Goal: Obtain resource: Download file/media

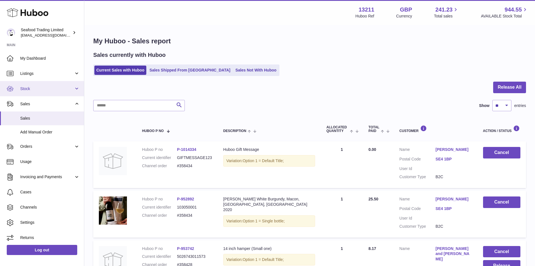
click at [27, 87] on span "Stock" at bounding box center [47, 88] width 54 height 5
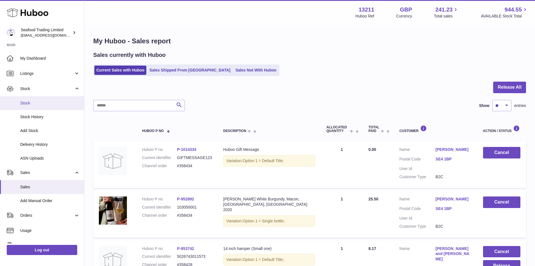
click at [26, 104] on span "Stock" at bounding box center [50, 102] width 60 height 5
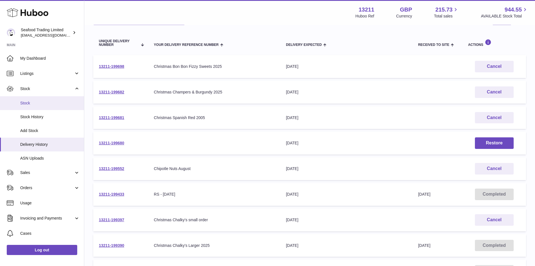
click at [30, 102] on span "Stock" at bounding box center [50, 102] width 60 height 5
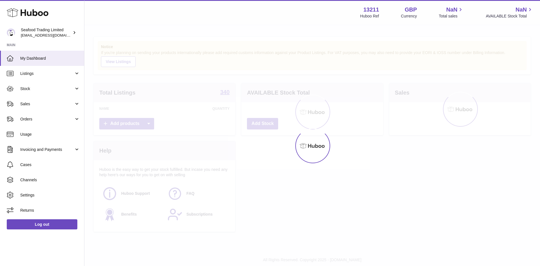
click at [175, 139] on div at bounding box center [311, 145] width 455 height 240
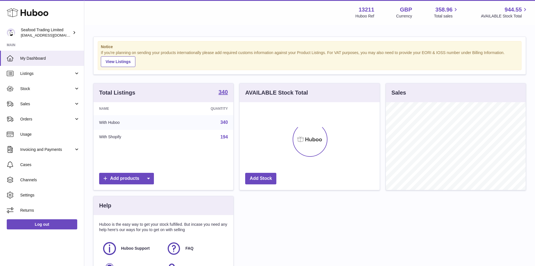
scroll to position [88, 140]
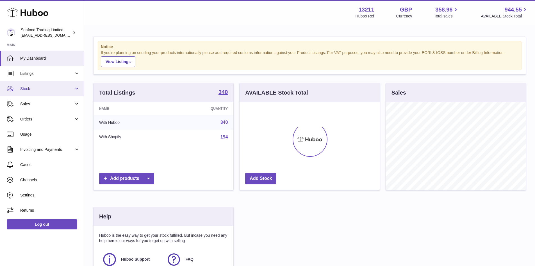
click at [26, 88] on span "Stock" at bounding box center [47, 88] width 54 height 5
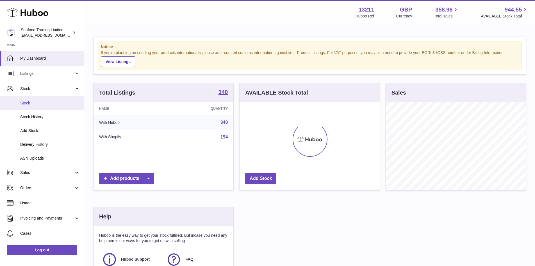
click at [26, 100] on span "Stock" at bounding box center [50, 102] width 60 height 5
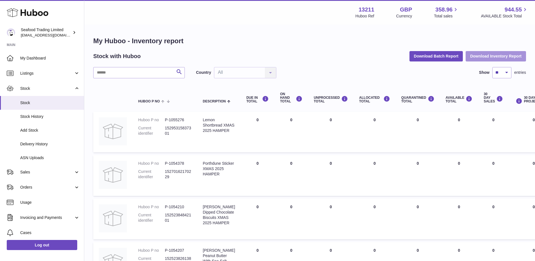
click at [489, 54] on button "Download Inventory Report" at bounding box center [496, 56] width 60 height 10
